Goal: Transaction & Acquisition: Subscribe to service/newsletter

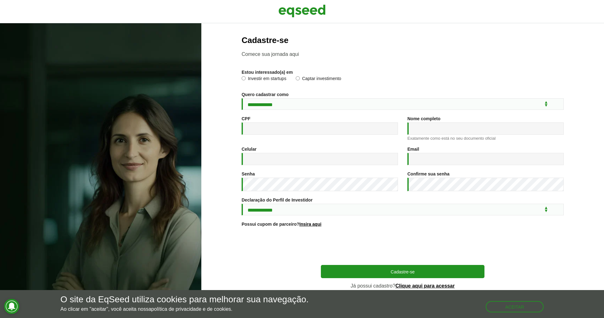
scroll to position [9, 0]
click at [453, 207] on select "**********" at bounding box center [402, 210] width 322 height 12
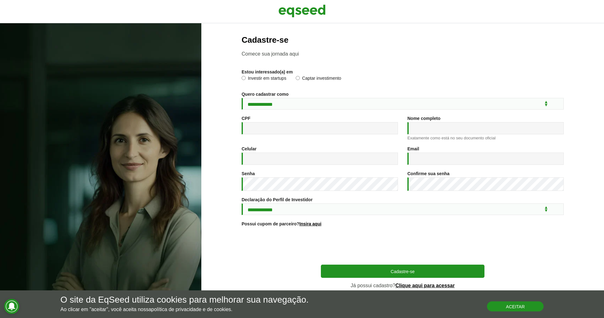
click at [498, 307] on button "Aceitar" at bounding box center [515, 307] width 57 height 10
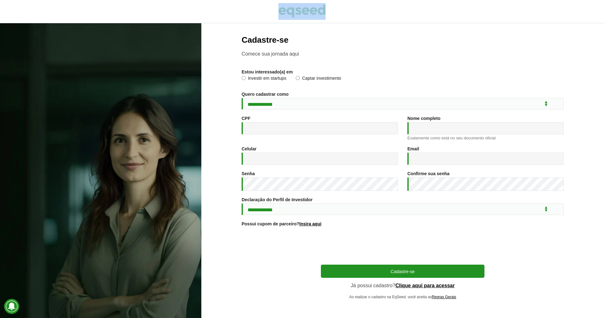
drag, startPoint x: 328, startPoint y: 12, endPoint x: 282, endPoint y: 12, distance: 45.6
click at [282, 12] on div at bounding box center [302, 11] width 604 height 23
copy link
